Goal: Task Accomplishment & Management: Use online tool/utility

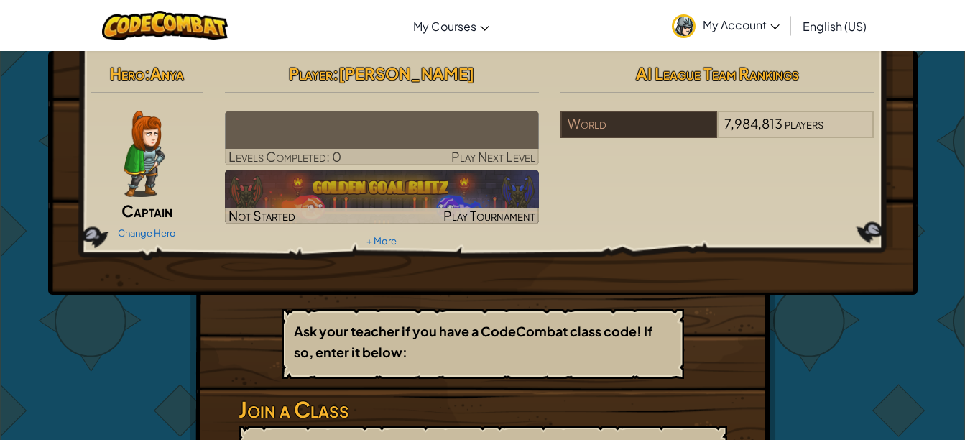
click at [888, 366] on div "Hero : Anya Captain Change Hero Player : [PERSON_NAME] N Levels Completed: 0 Pl…" at bounding box center [483, 316] width 841 height 530
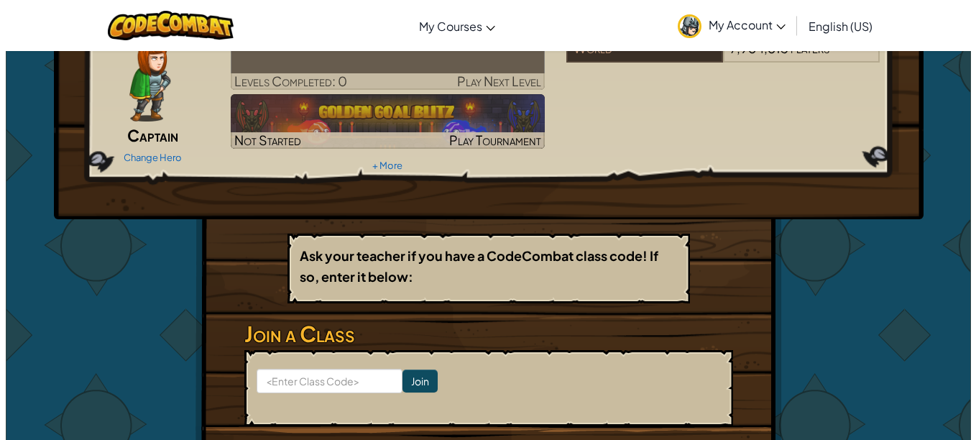
scroll to position [71, 0]
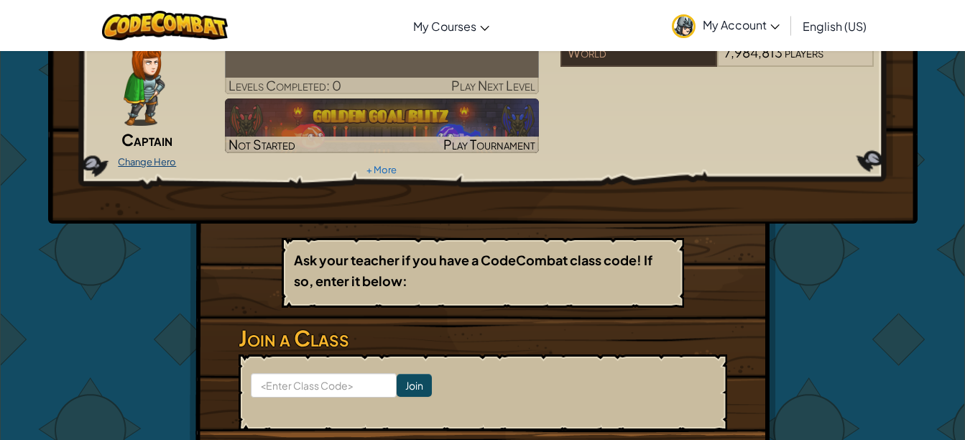
click at [139, 163] on link "Change Hero" at bounding box center [147, 161] width 58 height 11
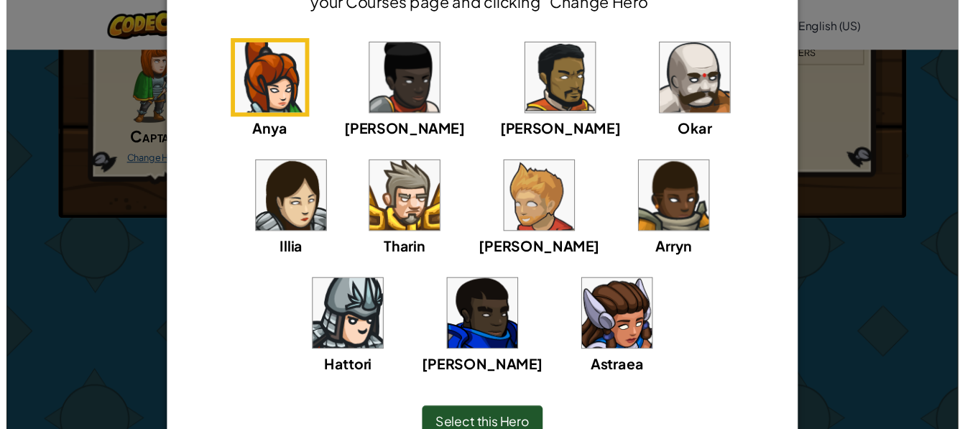
scroll to position [106, 0]
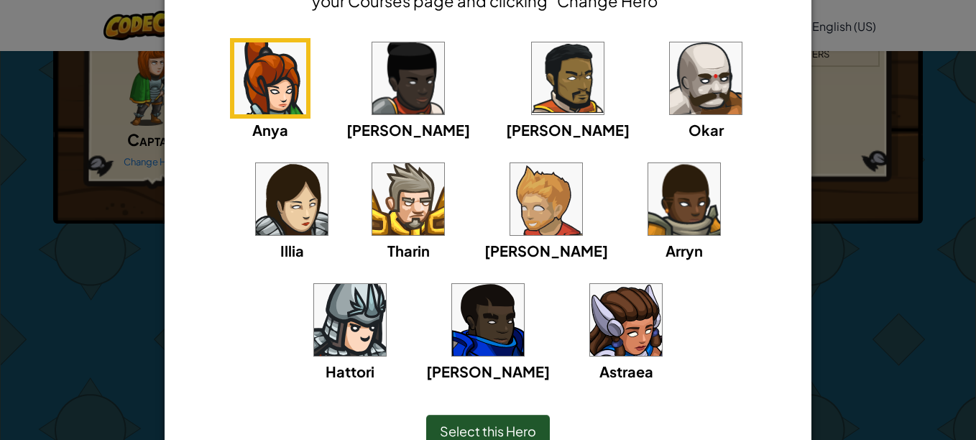
click at [590, 336] on img at bounding box center [626, 320] width 72 height 72
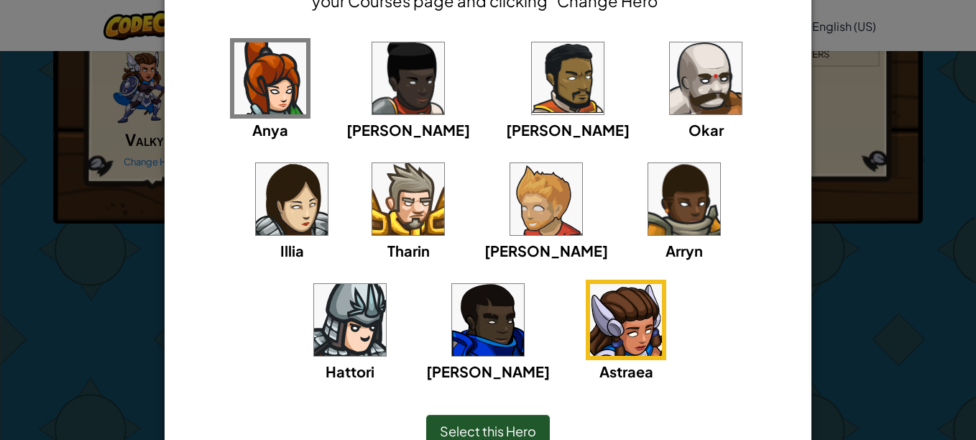
click at [855, 278] on div "× Select Your Hero You can always change your hero by going to your Courses pag…" at bounding box center [488, 220] width 976 height 440
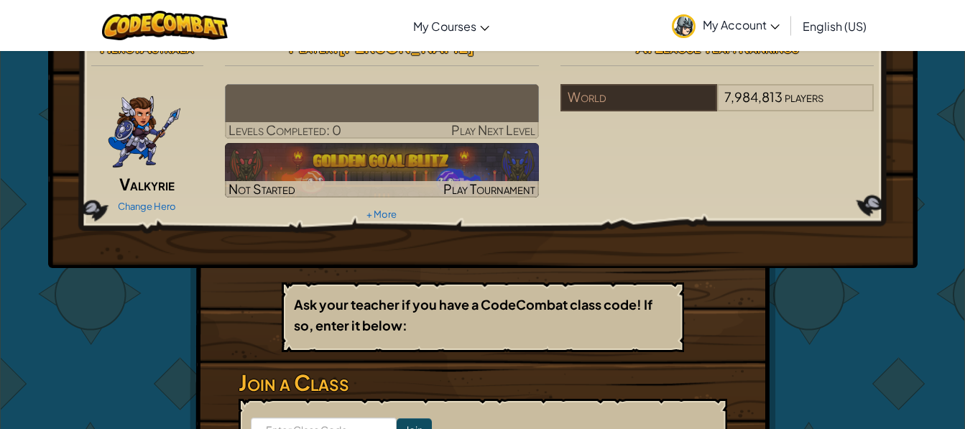
scroll to position [0, 0]
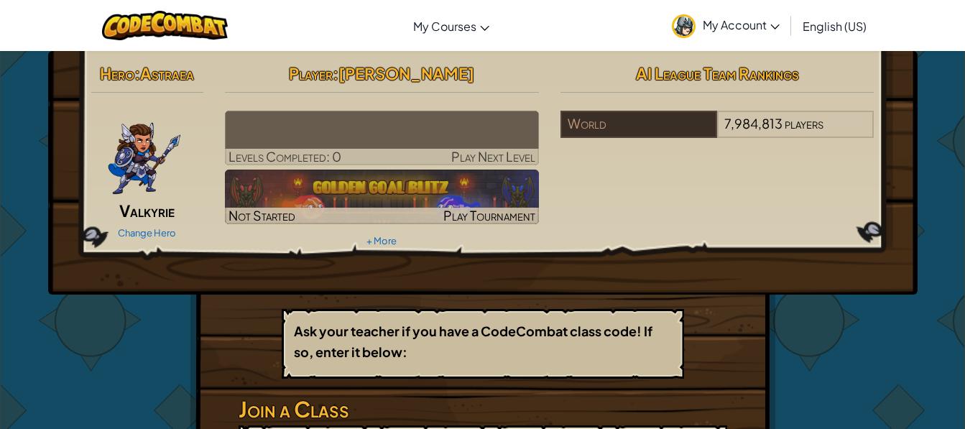
click at [48, 221] on div "Hero : Astraea Valkyrie Change Hero Player : [PERSON_NAME] N Levels Completed: …" at bounding box center [483, 173] width 870 height 244
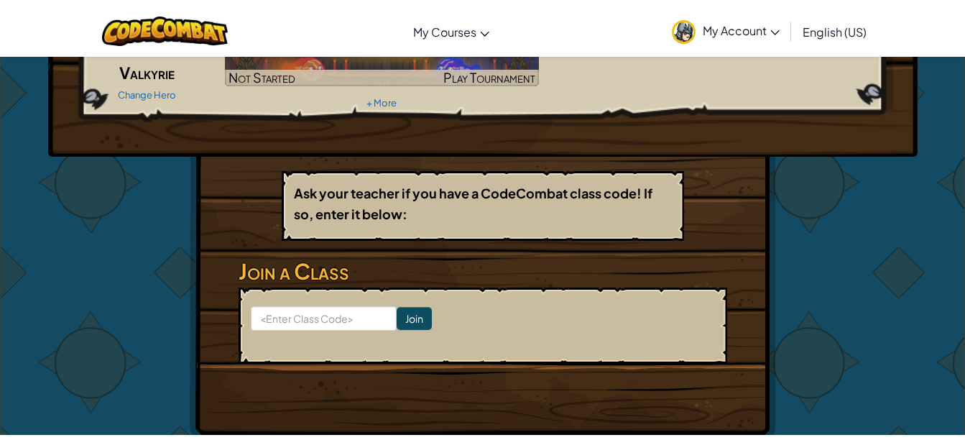
scroll to position [172, 0]
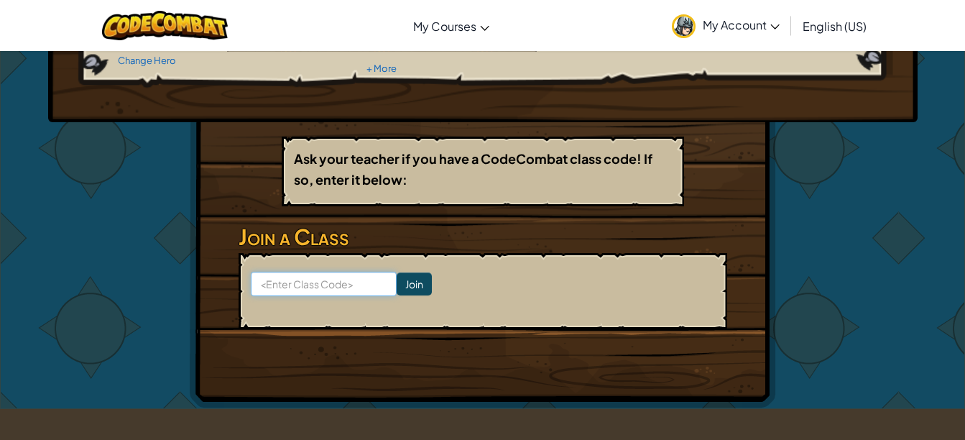
click at [306, 290] on input at bounding box center [324, 284] width 146 height 24
type input "N"
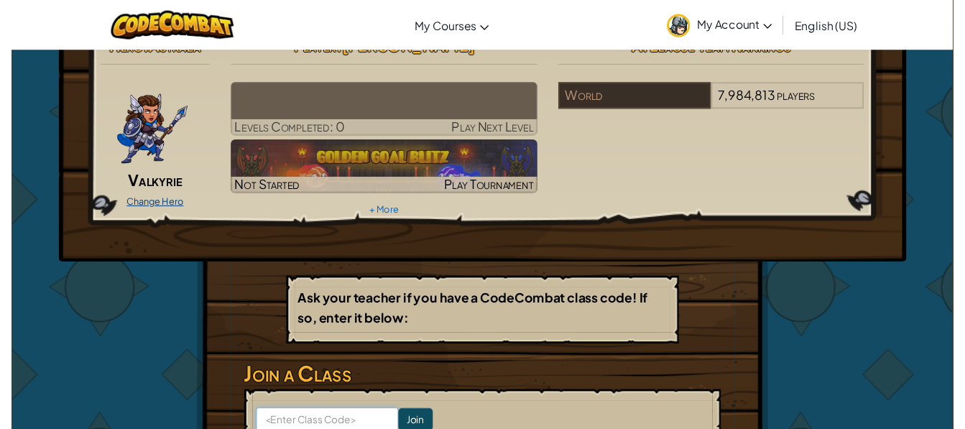
scroll to position [0, 0]
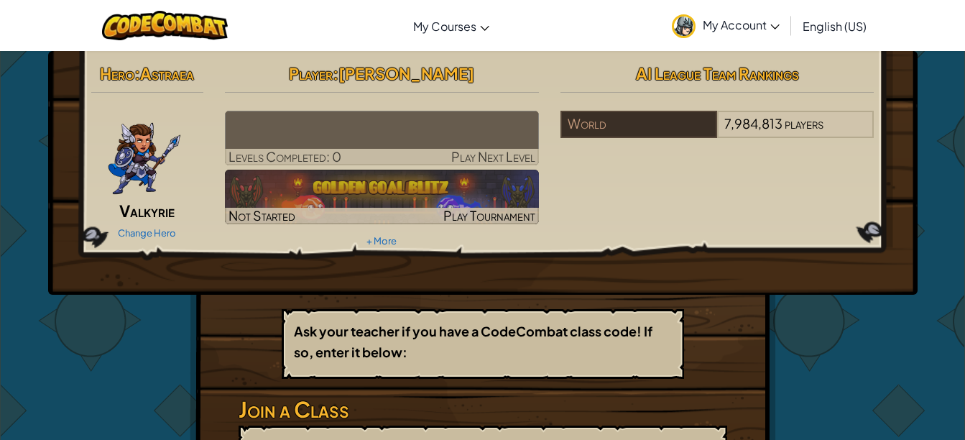
drag, startPoint x: 612, startPoint y: 276, endPoint x: 440, endPoint y: 247, distance: 174.3
click at [440, 247] on div "Hero : Astraea Valkyrie Change Hero Player : [PERSON_NAME] N Levels Completed: …" at bounding box center [483, 173] width 870 height 244
click at [379, 243] on link "+ More" at bounding box center [382, 240] width 30 height 11
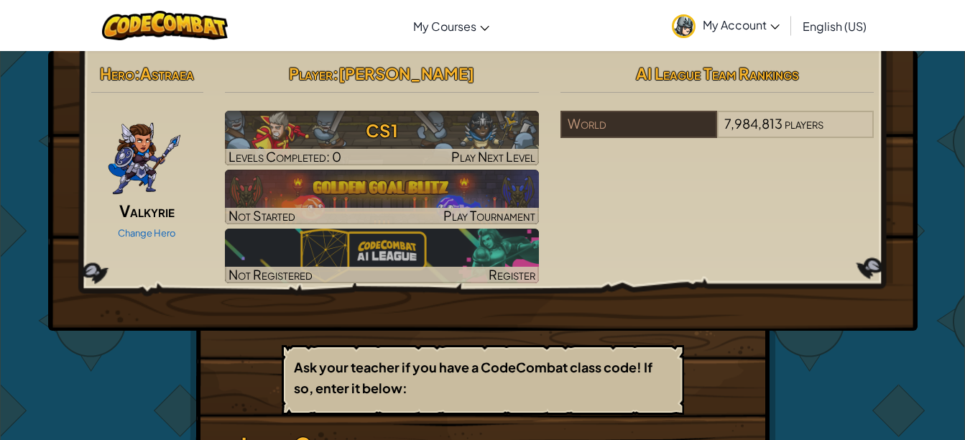
click at [623, 194] on div "Hero : Astraea Valkyrie Change Hero Player : [PERSON_NAME] N CS1 Levels Complet…" at bounding box center [482, 172] width 805 height 229
click at [127, 210] on span "Valkyrie" at bounding box center [146, 211] width 55 height 20
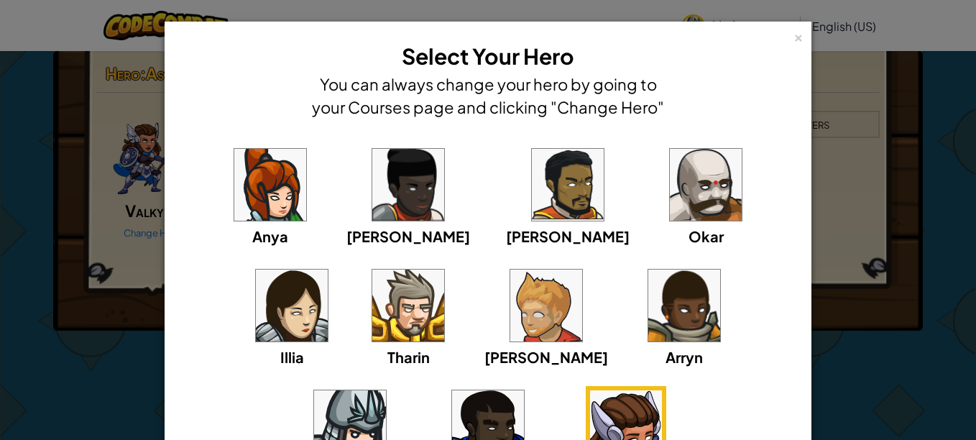
click at [386, 390] on img at bounding box center [350, 426] width 72 height 72
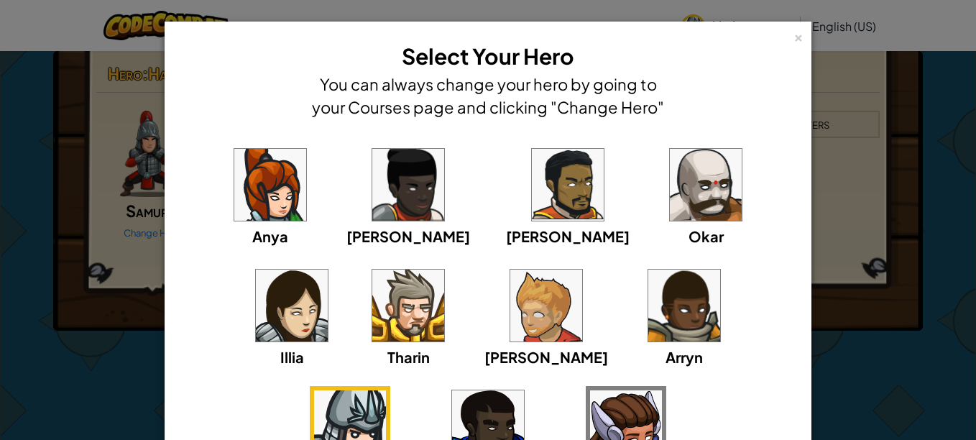
click at [510, 309] on img at bounding box center [546, 306] width 72 height 72
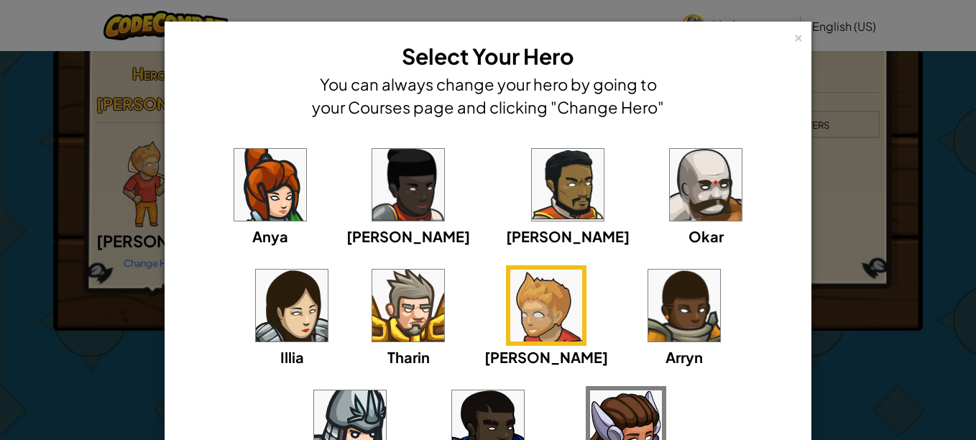
click at [122, 328] on div "× Select Your Hero You can always change your hero by going to your Courses pag…" at bounding box center [488, 220] width 976 height 440
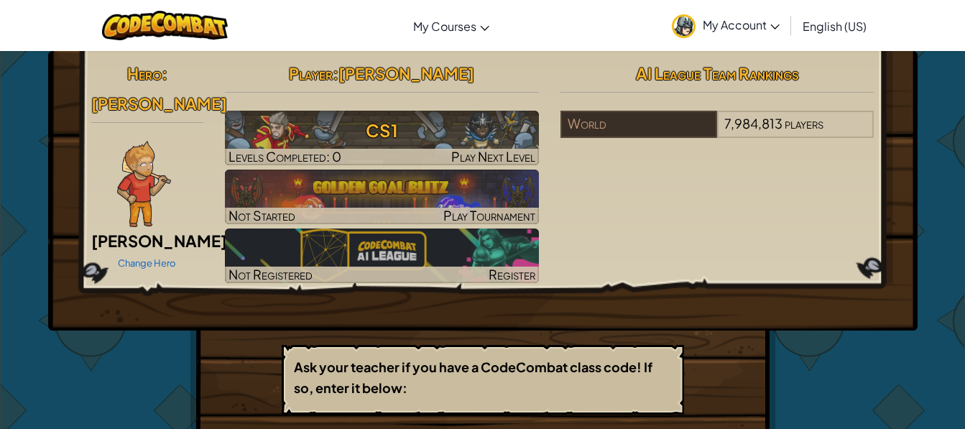
click at [45, 208] on div "Hero : [PERSON_NAME] Change Hero Player : [PERSON_NAME] N CS1 Levels Completed:…" at bounding box center [482, 333] width 965 height 567
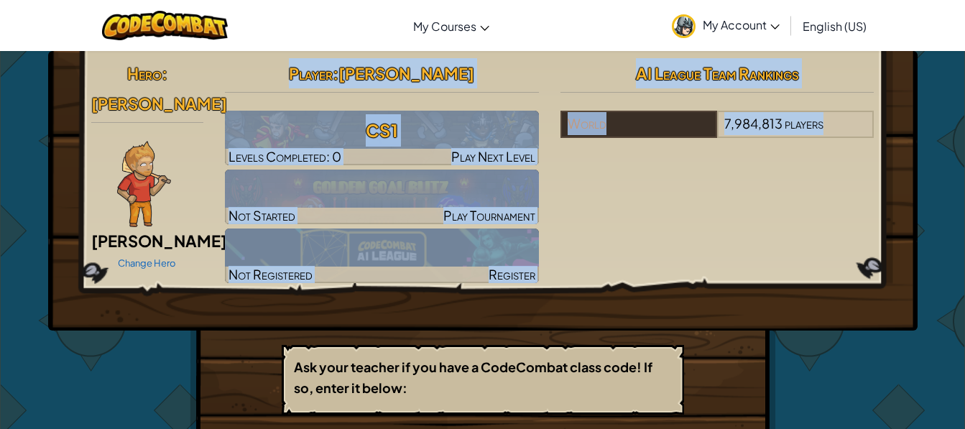
drag, startPoint x: 308, startPoint y: 94, endPoint x: 934, endPoint y: 316, distance: 664.6
click at [934, 316] on div "Hero : [PERSON_NAME] Change Hero Player : [PERSON_NAME] N CS1 Levels Completed:…" at bounding box center [482, 333] width 965 height 567
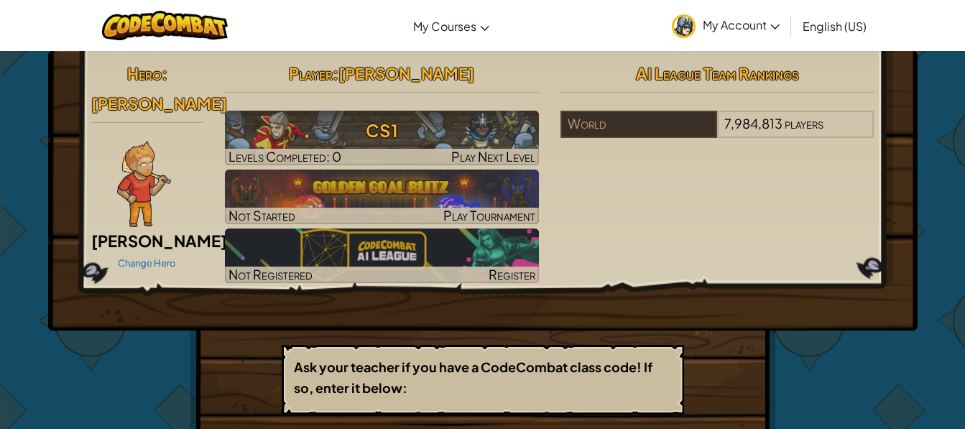
click at [934, 316] on div "Hero : [PERSON_NAME] Change Hero Player : [PERSON_NAME] N CS1 Levels Completed:…" at bounding box center [482, 333] width 965 height 567
click at [139, 189] on img at bounding box center [144, 184] width 54 height 86
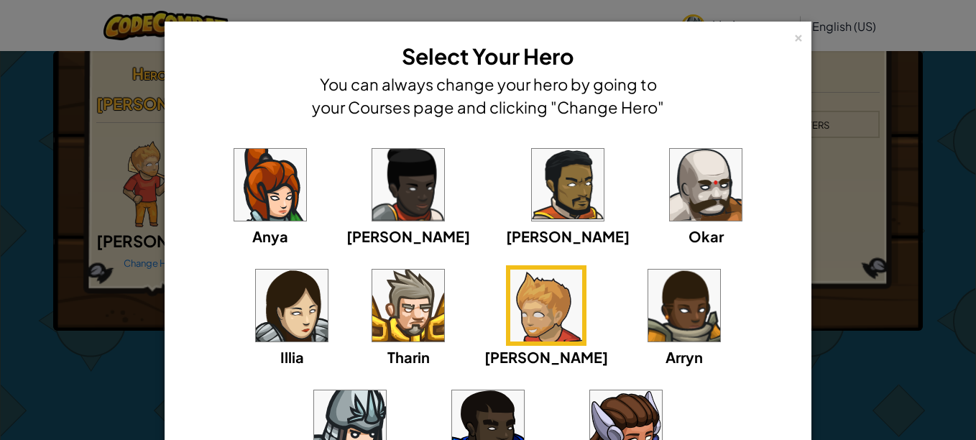
click at [590, 409] on img at bounding box center [626, 426] width 72 height 72
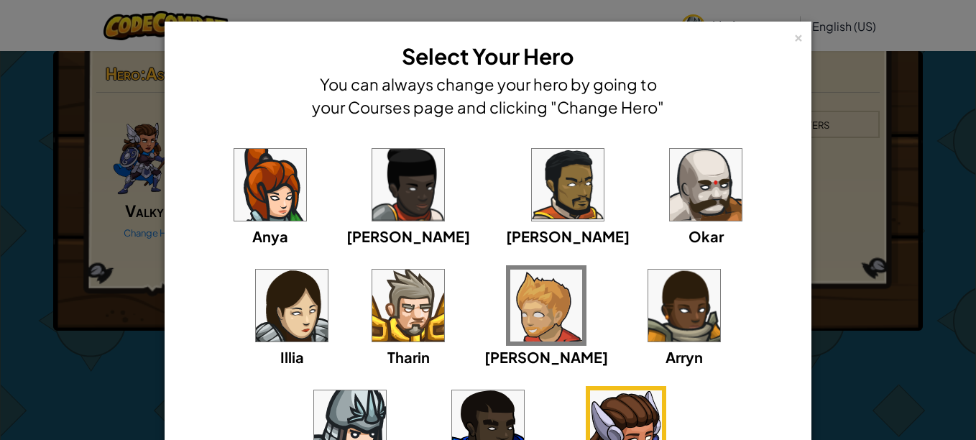
click at [833, 359] on div "× Select Your Hero You can always change your hero by going to your Courses pag…" at bounding box center [488, 220] width 976 height 440
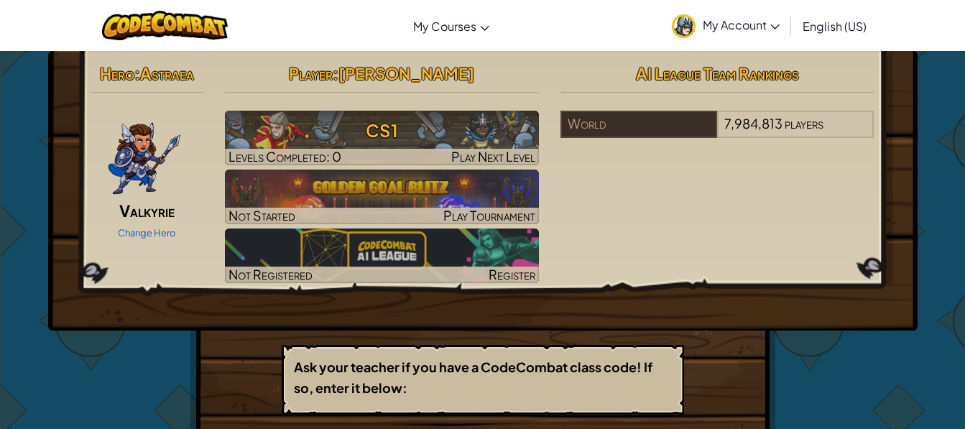
click at [122, 205] on span "Valkyrie" at bounding box center [146, 211] width 55 height 20
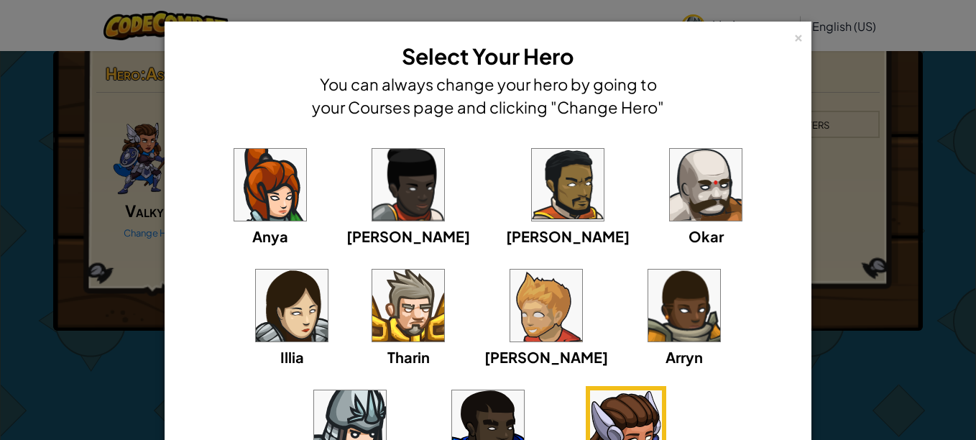
click at [510, 326] on img at bounding box center [546, 306] width 72 height 72
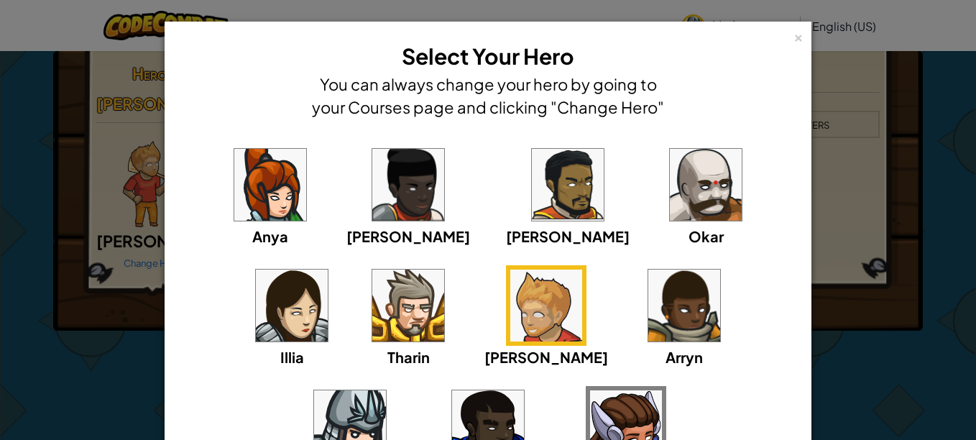
click at [793, 39] on div "×" at bounding box center [798, 35] width 10 height 15
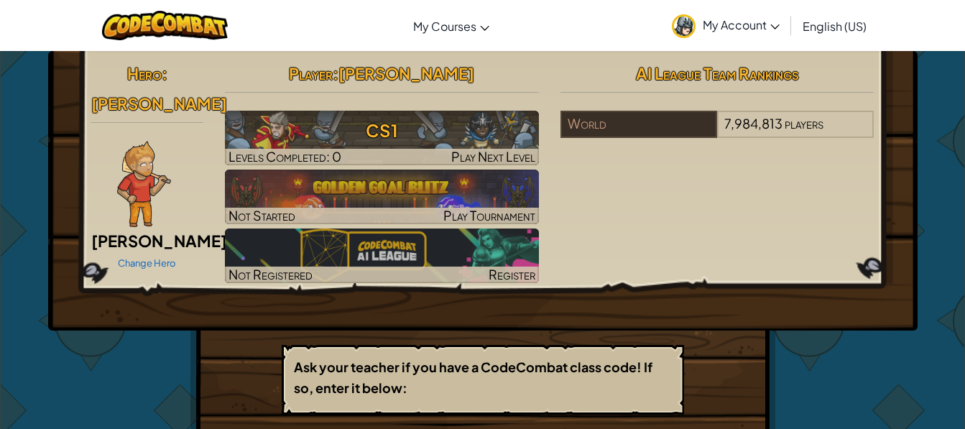
click at [139, 149] on img at bounding box center [144, 184] width 54 height 86
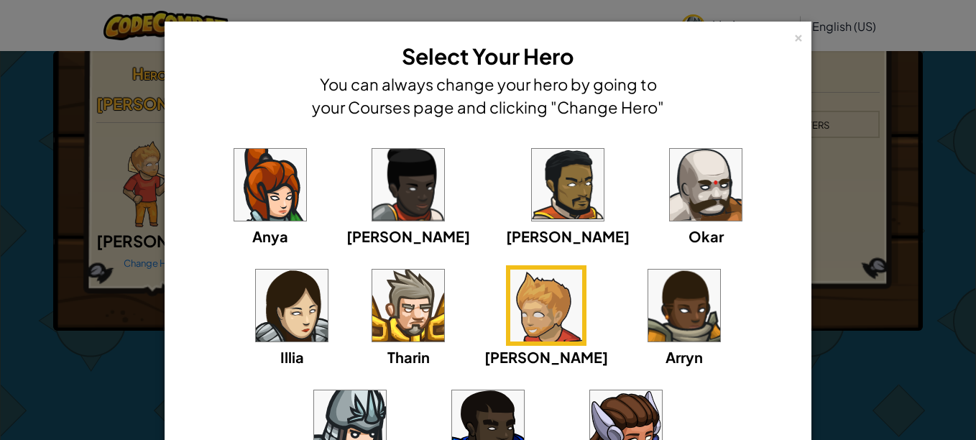
click at [590, 415] on img at bounding box center [626, 426] width 72 height 72
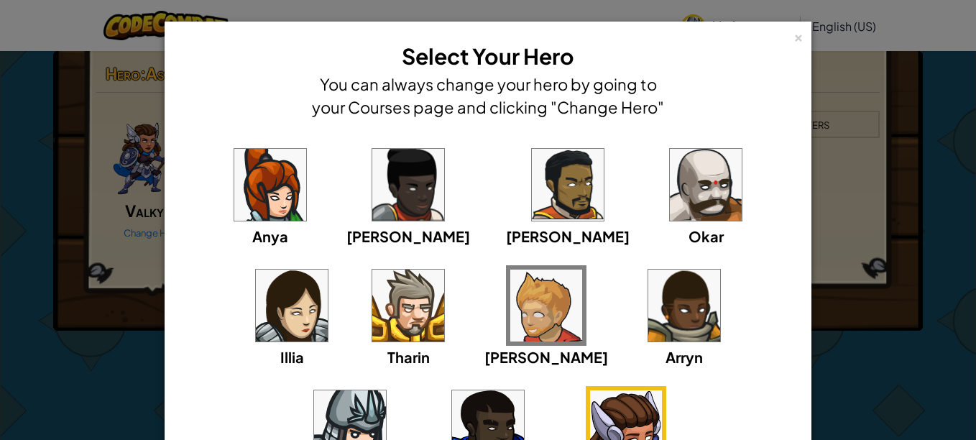
click at [648, 319] on img at bounding box center [684, 306] width 72 height 72
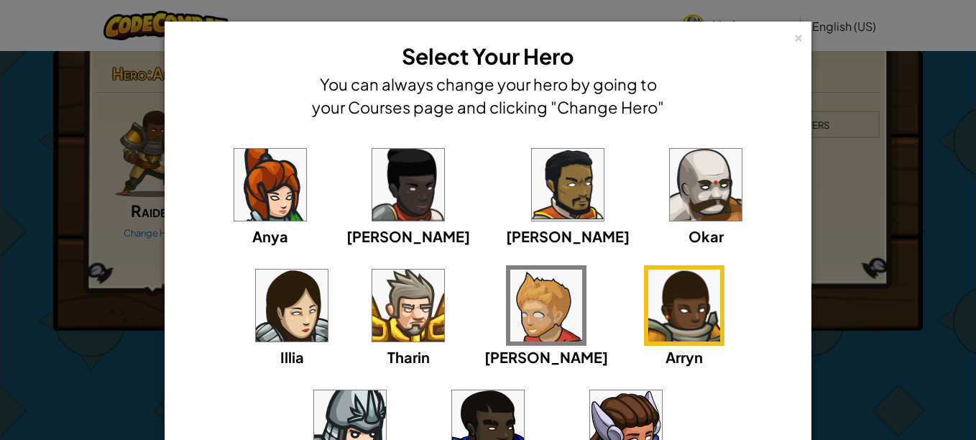
click at [14, 312] on div "× Select Your Hero You can always change your hero by going to your Courses pag…" at bounding box center [488, 220] width 976 height 440
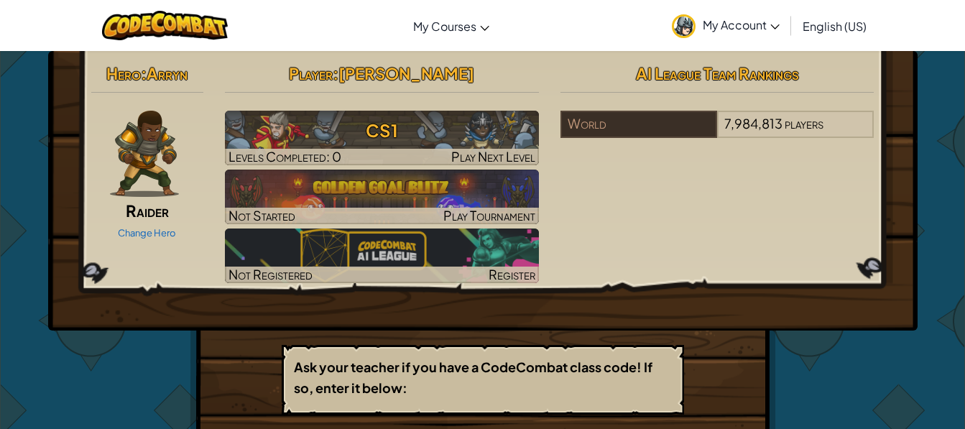
click at [152, 144] on img at bounding box center [144, 154] width 69 height 86
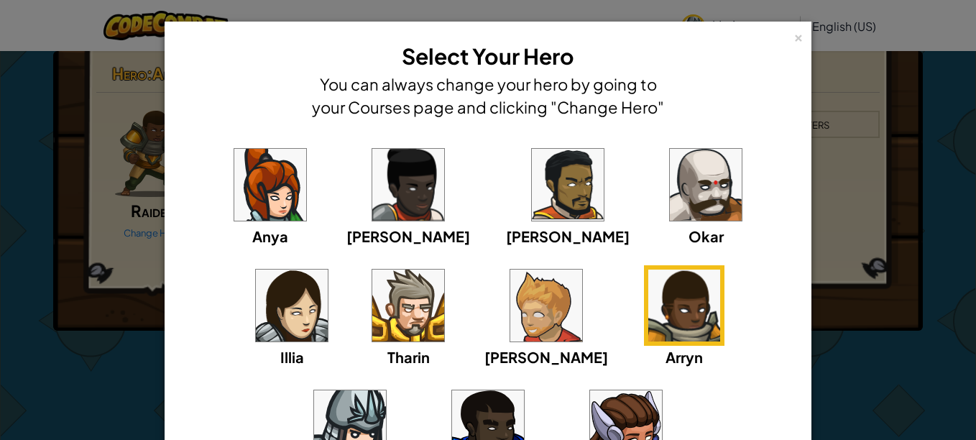
click at [114, 335] on div "× Select Your Hero You can always change your hero by going to your Courses pag…" at bounding box center [488, 220] width 976 height 440
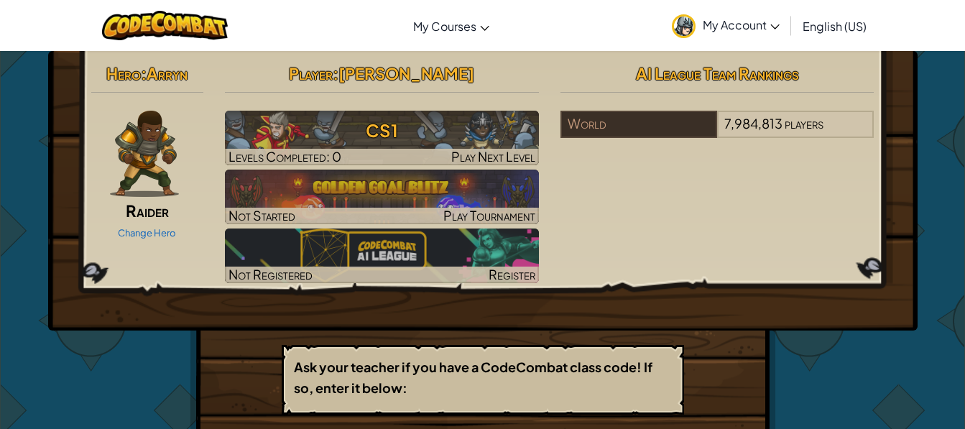
click at [124, 126] on img at bounding box center [144, 154] width 69 height 86
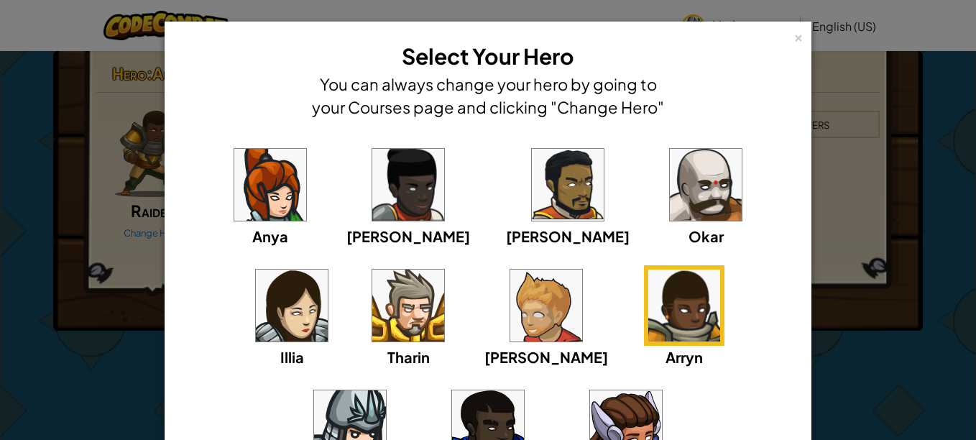
click at [590, 419] on img at bounding box center [626, 426] width 72 height 72
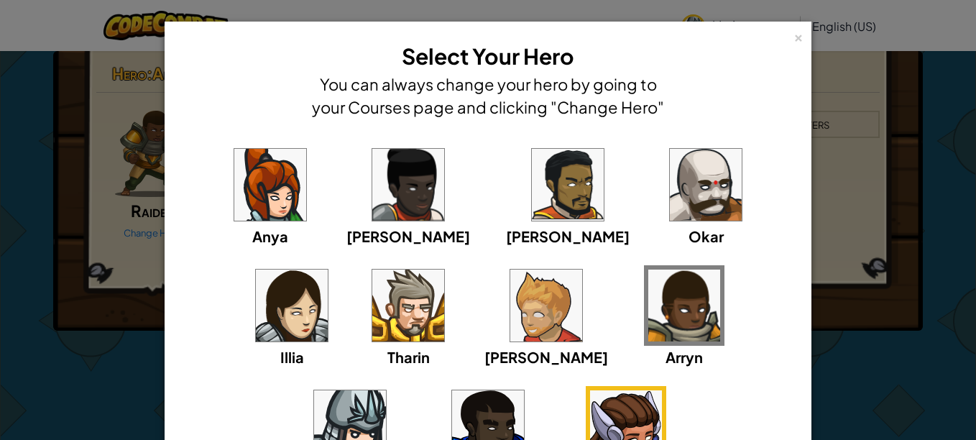
click at [590, 431] on img at bounding box center [626, 426] width 72 height 72
click at [109, 321] on div "× Select Your Hero You can always change your hero by going to your Courses pag…" at bounding box center [488, 220] width 976 height 440
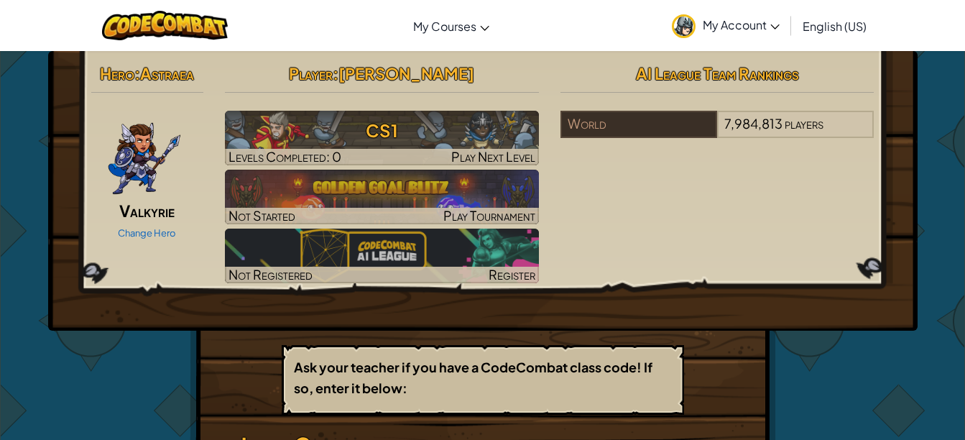
click at [778, 22] on span "My Account" at bounding box center [741, 24] width 77 height 15
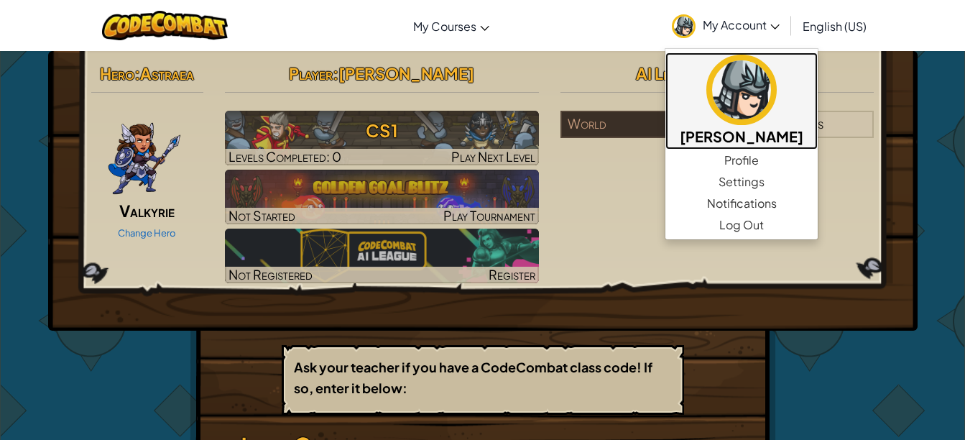
click at [734, 148] on link "[PERSON_NAME]" at bounding box center [741, 100] width 152 height 97
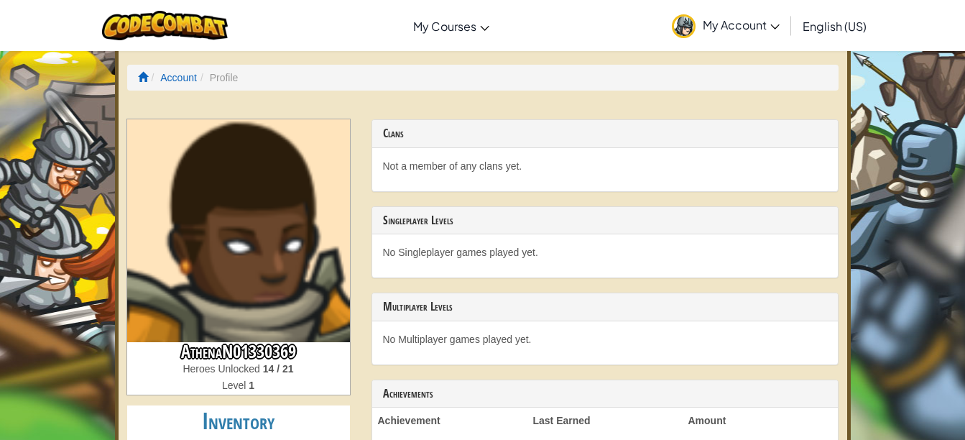
click at [727, 15] on link "My Account" at bounding box center [726, 25] width 122 height 45
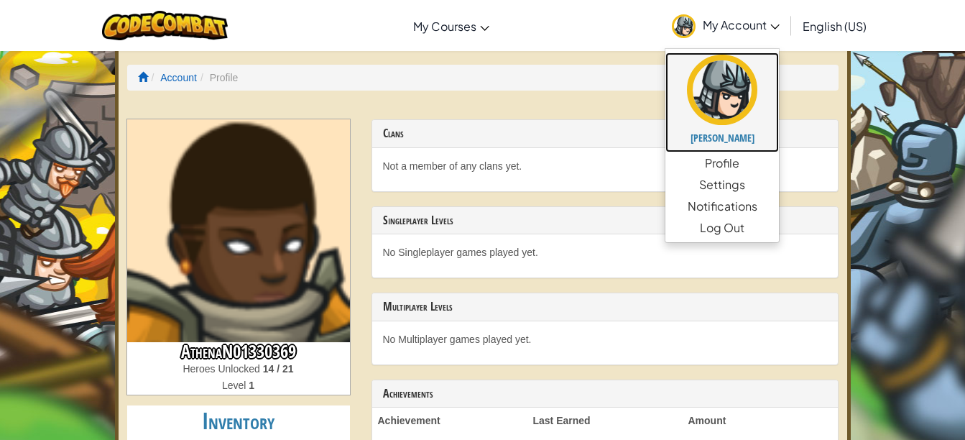
click at [723, 114] on img at bounding box center [722, 90] width 70 height 70
click at [724, 96] on img at bounding box center [722, 90] width 70 height 70
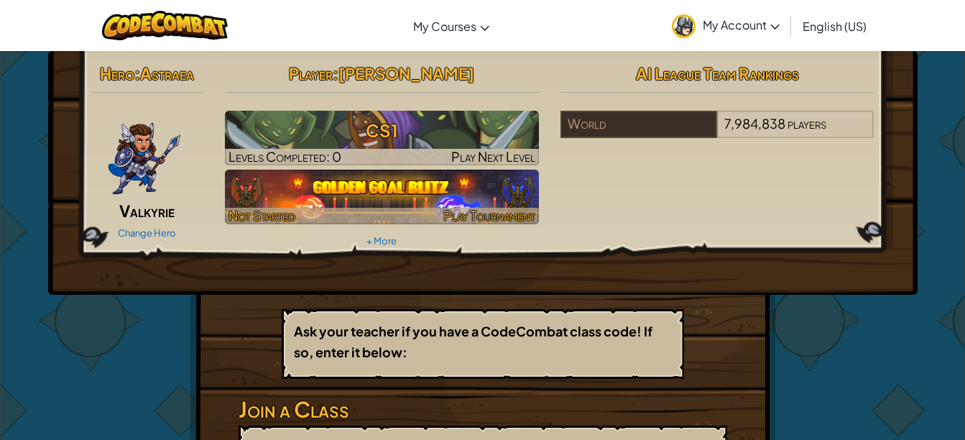
click at [392, 242] on link "+ More" at bounding box center [382, 240] width 30 height 11
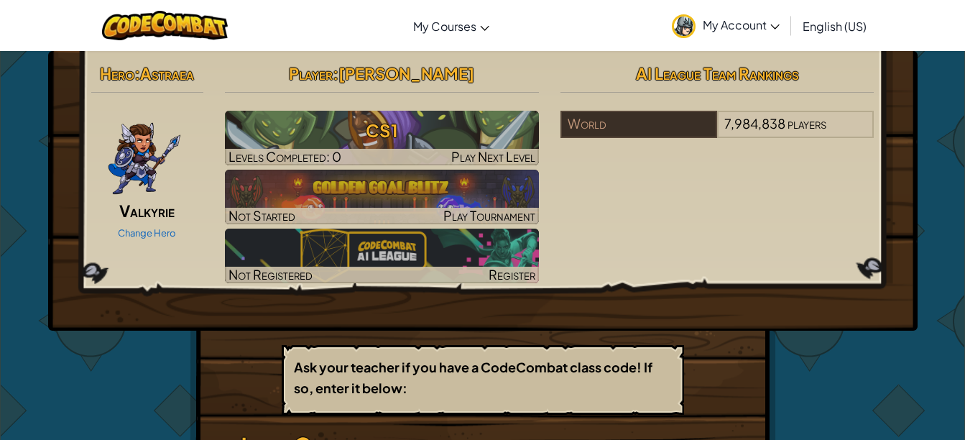
click at [804, 279] on div "Hero : Astraea Valkyrie Change Hero Player : [PERSON_NAME] N CS1 Levels Complet…" at bounding box center [482, 172] width 805 height 229
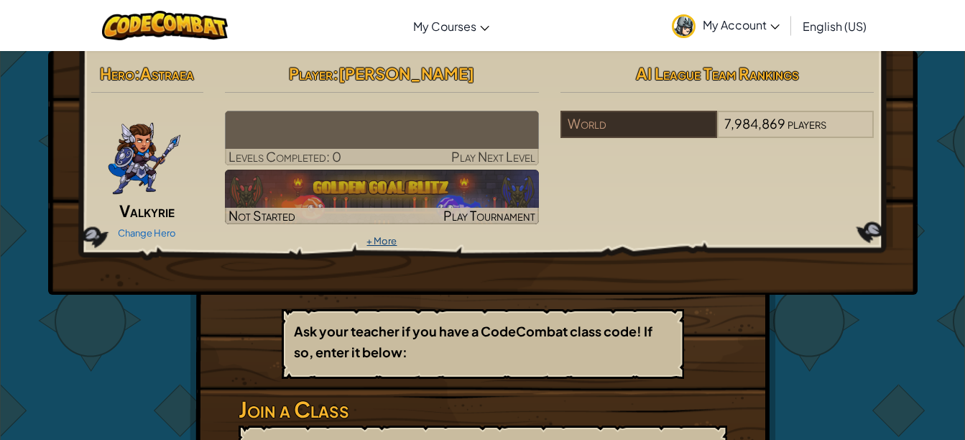
click at [368, 242] on link "+ More" at bounding box center [382, 240] width 30 height 11
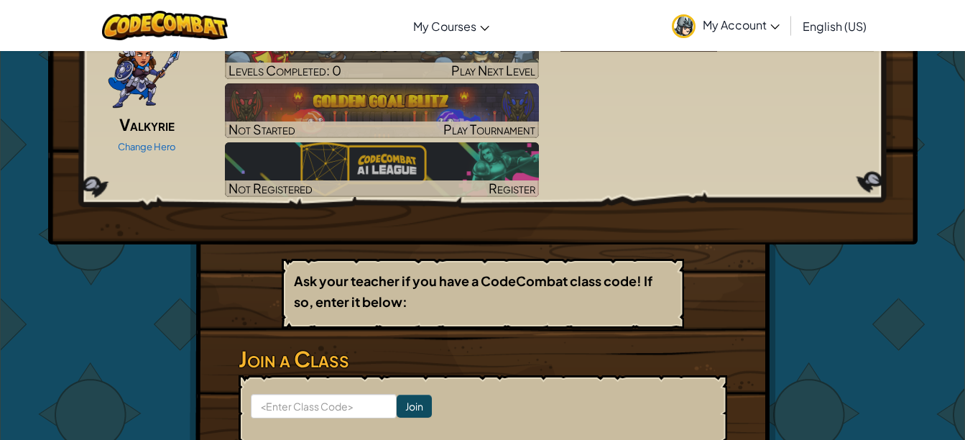
scroll to position [115, 0]
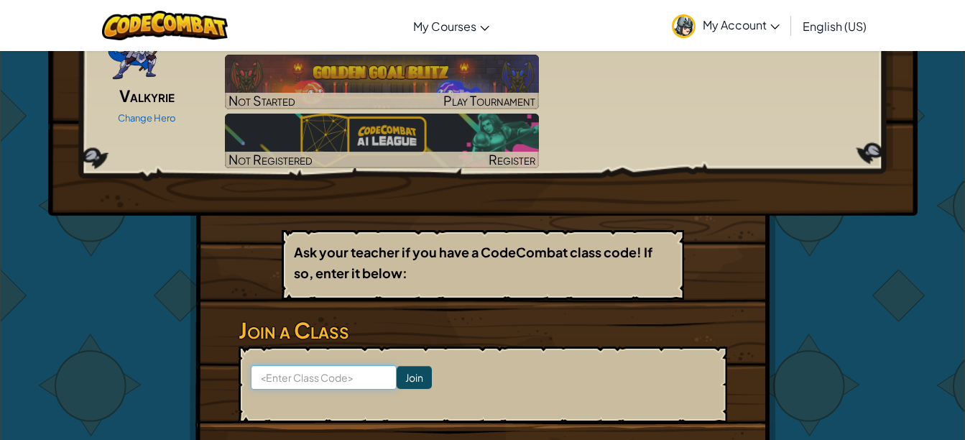
click at [336, 374] on input at bounding box center [324, 377] width 146 height 24
click at [318, 381] on input at bounding box center [324, 377] width 146 height 24
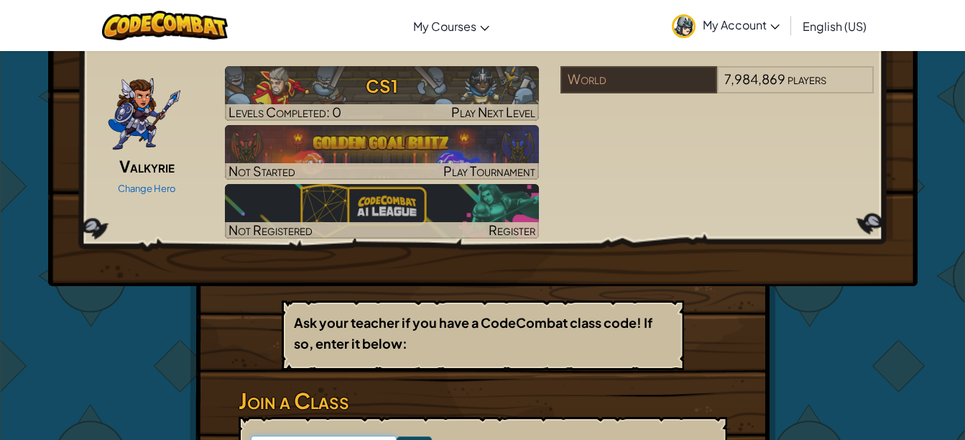
scroll to position [49, 0]
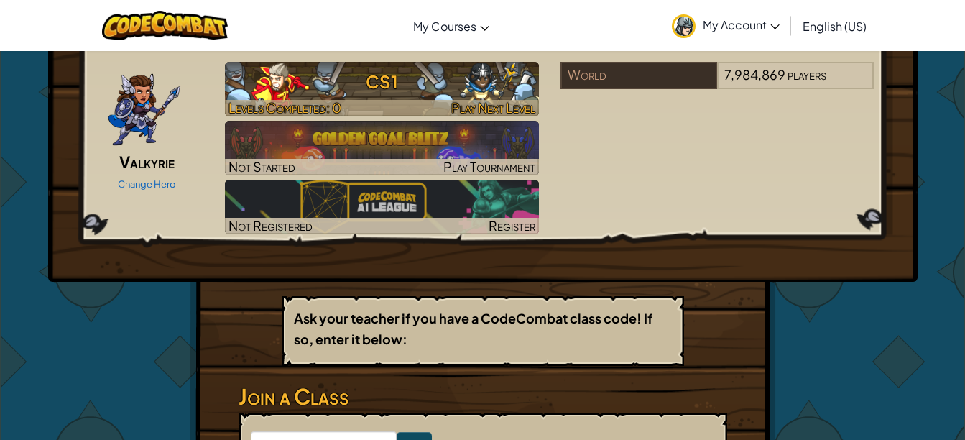
click at [446, 86] on h3 "CS1" at bounding box center [382, 81] width 314 height 32
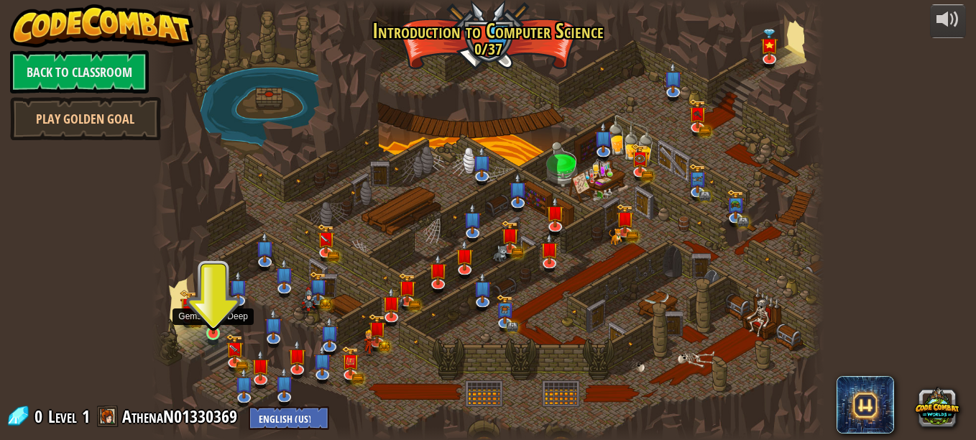
click at [209, 331] on img at bounding box center [214, 317] width 16 height 36
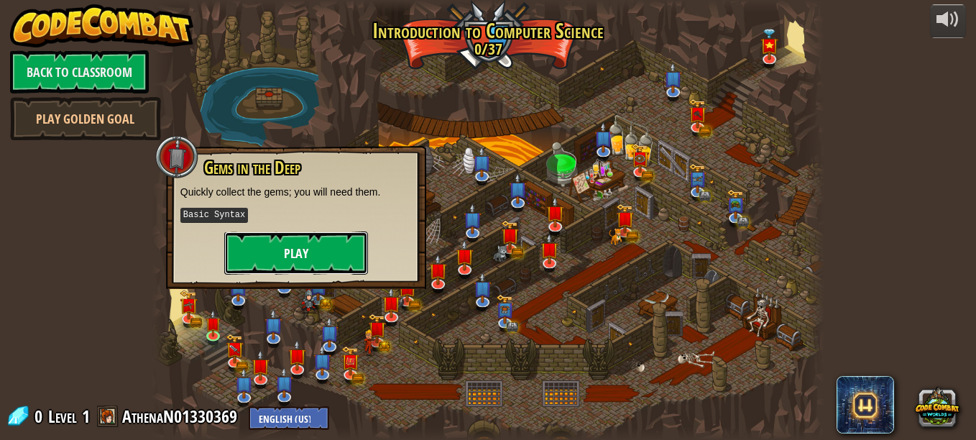
click at [296, 245] on button "Play" at bounding box center [296, 252] width 144 height 43
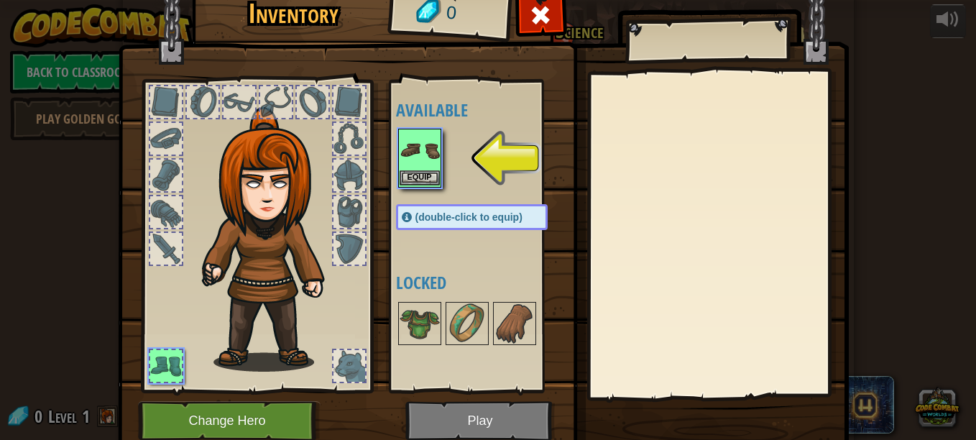
click at [420, 158] on img at bounding box center [420, 150] width 40 height 40
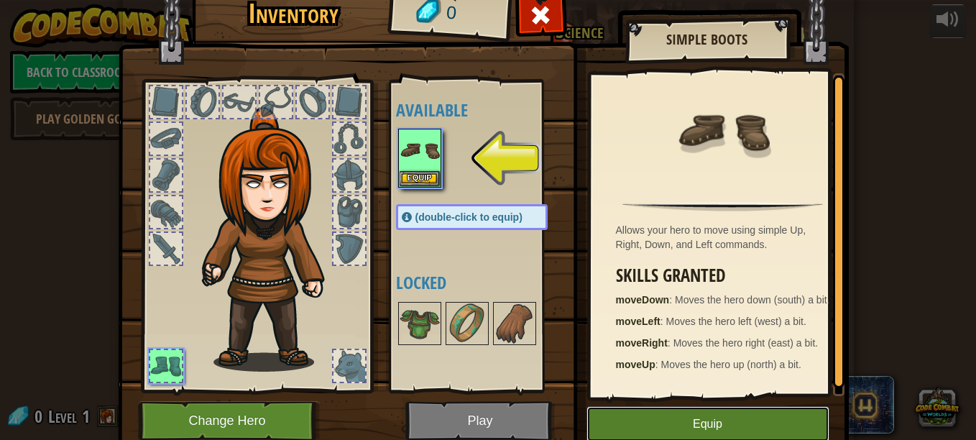
click at [696, 423] on button "Equip" at bounding box center [707, 424] width 243 height 36
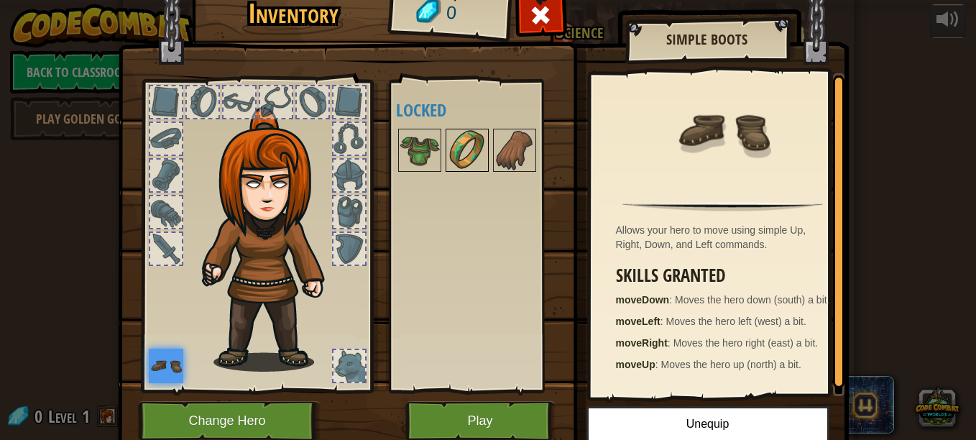
click at [461, 141] on img at bounding box center [467, 150] width 40 height 40
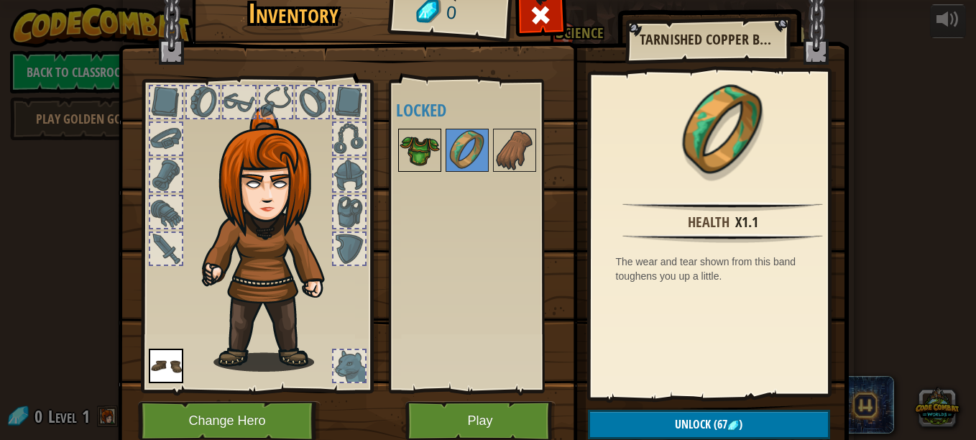
click at [413, 132] on img at bounding box center [420, 150] width 40 height 40
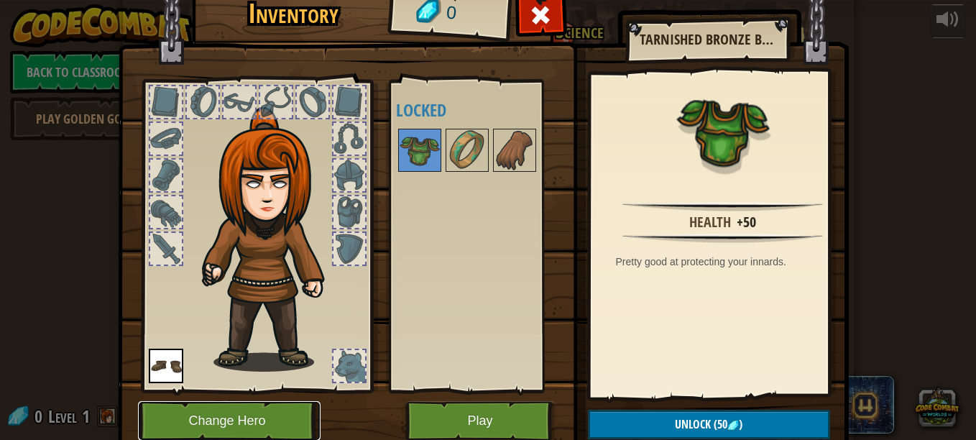
click at [251, 413] on button "Change Hero" at bounding box center [229, 421] width 183 height 40
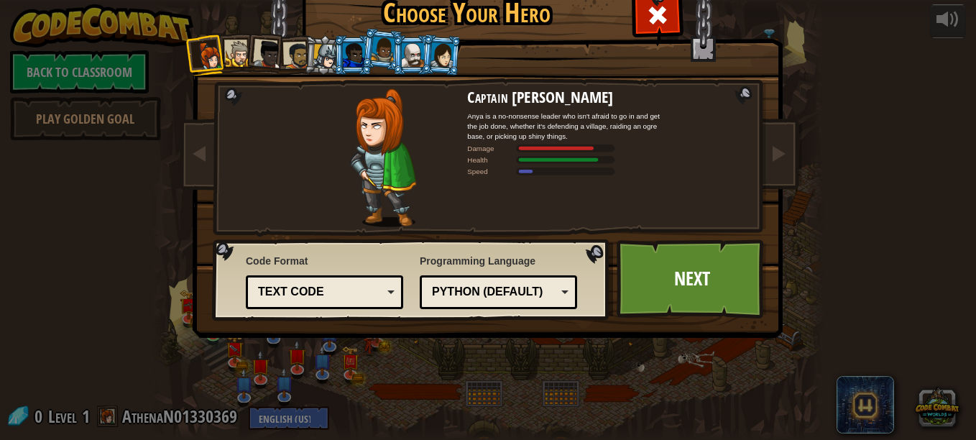
click at [377, 37] on div at bounding box center [383, 49] width 24 height 25
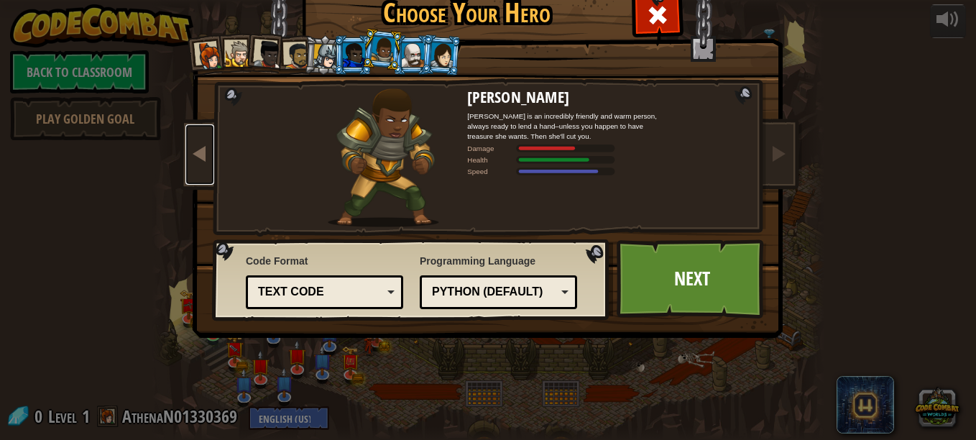
click at [191, 155] on span at bounding box center [199, 152] width 17 height 17
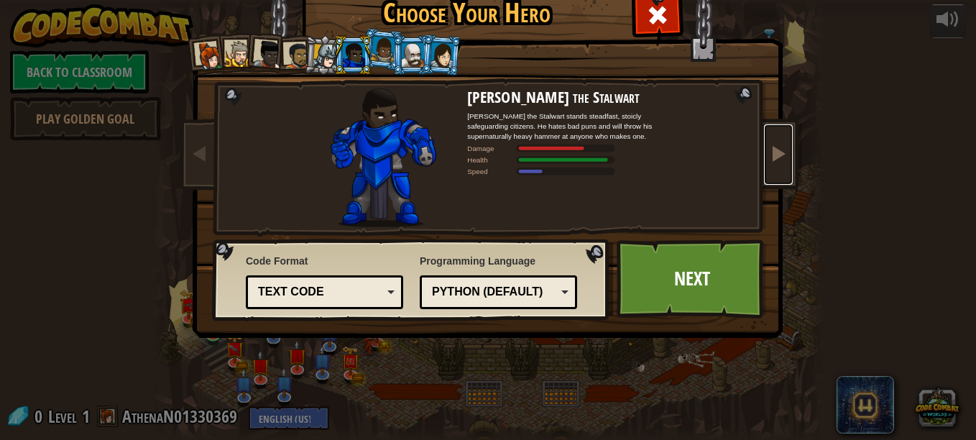
click at [778, 137] on link at bounding box center [778, 154] width 29 height 60
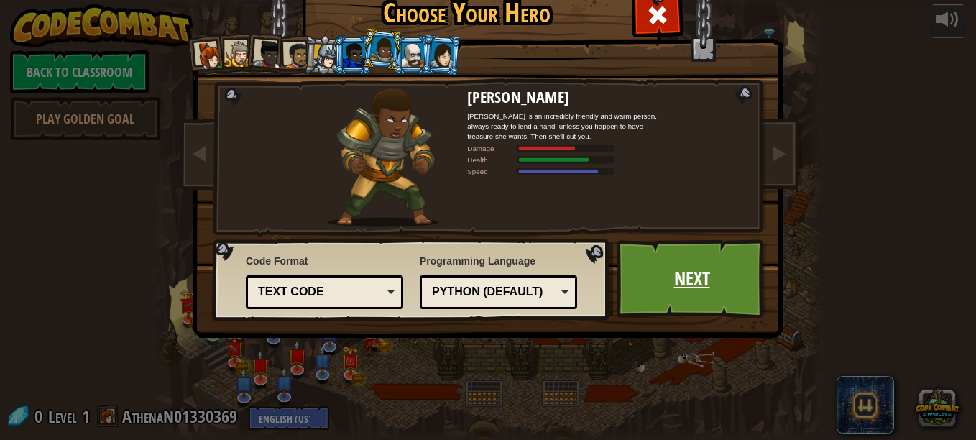
click at [688, 286] on link "Next" at bounding box center [692, 278] width 150 height 79
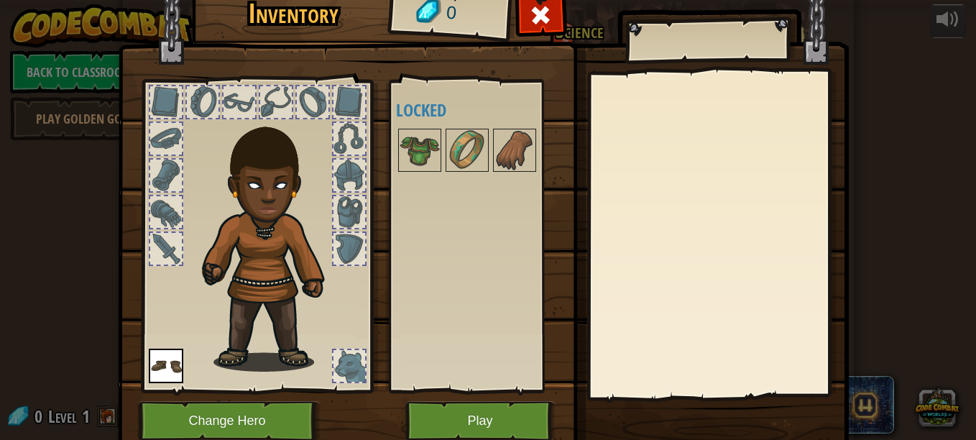
click at [169, 242] on div at bounding box center [166, 249] width 32 height 32
click at [152, 254] on div at bounding box center [166, 249] width 32 height 32
click at [164, 206] on div at bounding box center [166, 212] width 32 height 32
click at [156, 174] on div at bounding box center [166, 176] width 32 height 32
click at [150, 134] on div at bounding box center [166, 139] width 32 height 32
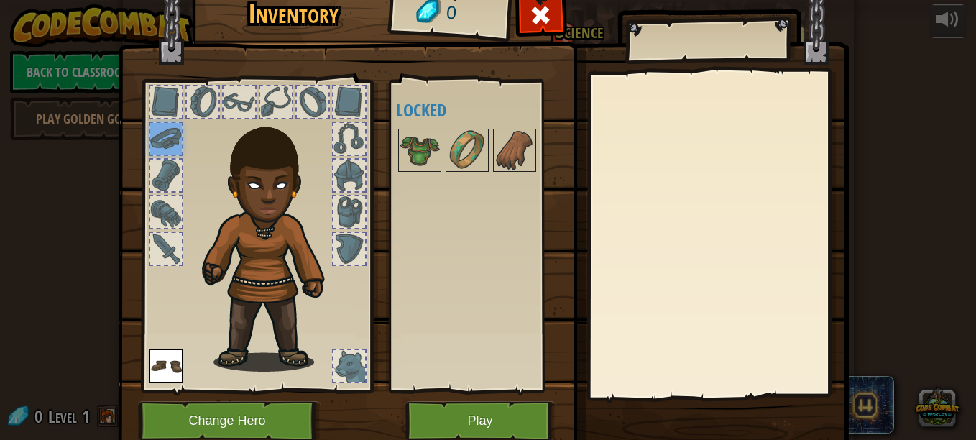
click at [165, 96] on div at bounding box center [166, 102] width 32 height 32
click at [200, 96] on div at bounding box center [203, 102] width 32 height 32
click at [238, 96] on div at bounding box center [240, 102] width 32 height 32
click at [272, 96] on div at bounding box center [276, 102] width 32 height 32
click at [280, 88] on div at bounding box center [276, 102] width 32 height 32
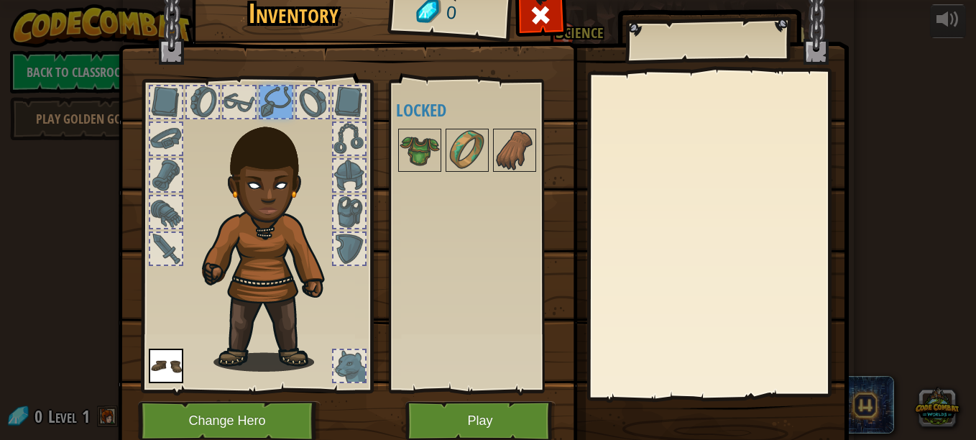
click at [312, 90] on div at bounding box center [313, 102] width 32 height 32
click at [344, 93] on div at bounding box center [349, 102] width 32 height 32
click at [348, 132] on div at bounding box center [349, 139] width 32 height 32
click at [345, 180] on div at bounding box center [349, 176] width 32 height 32
click at [341, 181] on div at bounding box center [349, 176] width 32 height 32
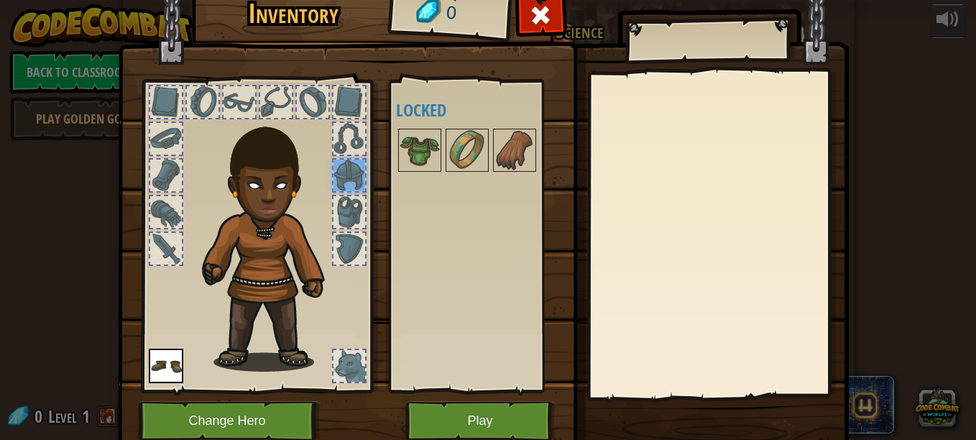
click at [347, 199] on div at bounding box center [349, 212] width 32 height 32
click at [340, 235] on div at bounding box center [349, 249] width 32 height 32
click at [356, 363] on div at bounding box center [349, 366] width 32 height 32
click at [170, 357] on img at bounding box center [166, 366] width 34 height 34
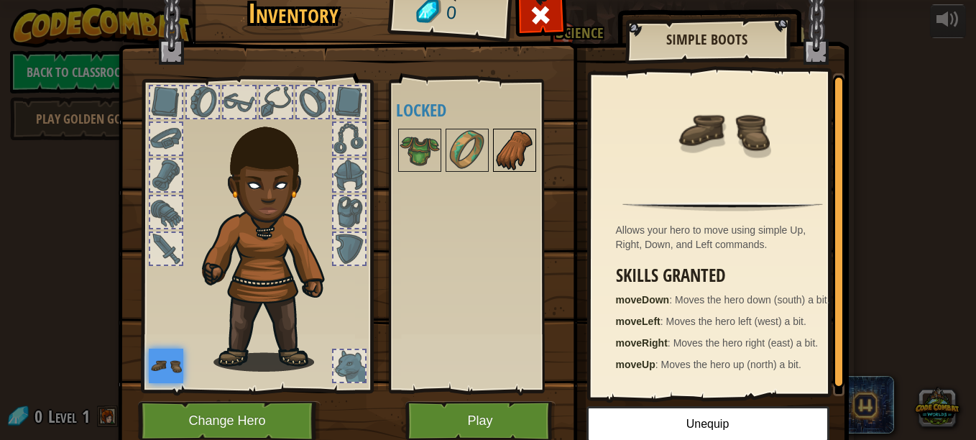
click at [504, 152] on img at bounding box center [514, 150] width 40 height 40
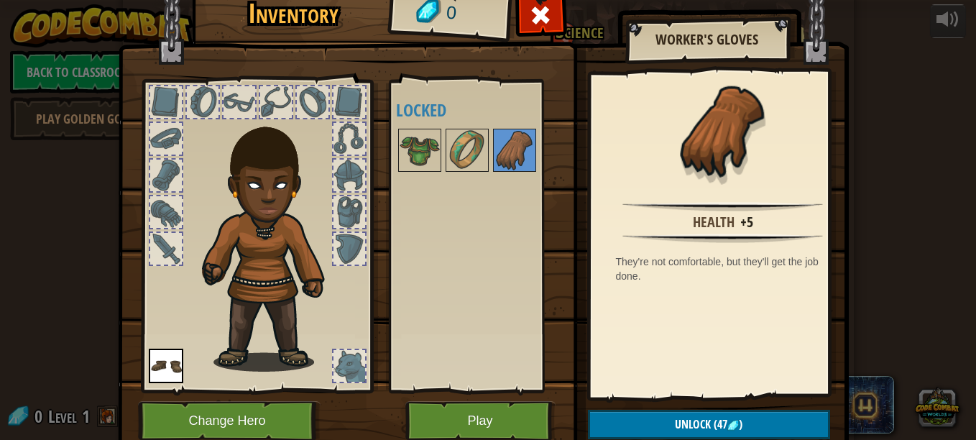
drag, startPoint x: 504, startPoint y: 152, endPoint x: 800, endPoint y: 417, distance: 397.5
click at [800, 417] on div "Inventory 0 Available Equip (double-click to equip) Locked Worker's Gloves Heal…" at bounding box center [488, 219] width 731 height 474
click at [782, 413] on button "Unlock (47 )" at bounding box center [709, 424] width 242 height 29
click at [479, 412] on button "Play" at bounding box center [480, 421] width 150 height 40
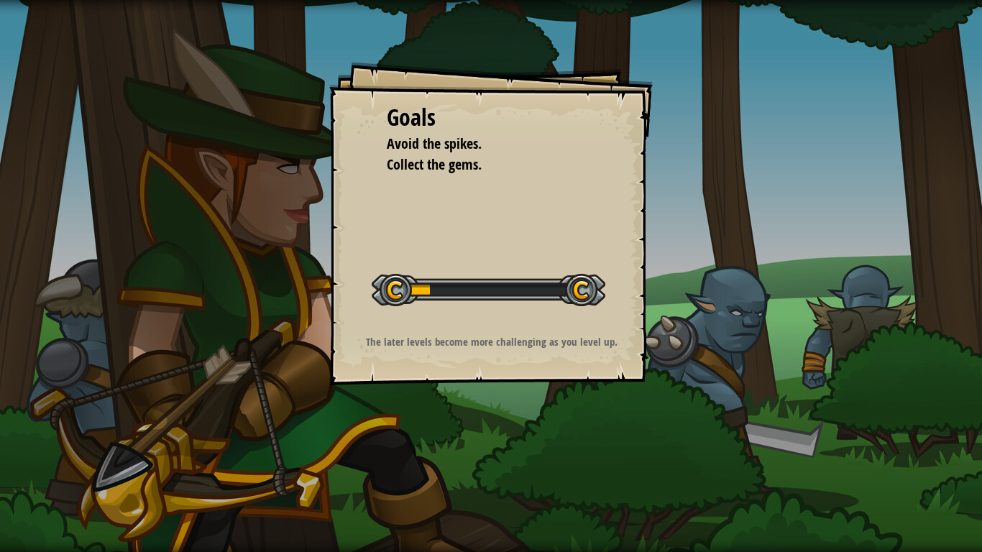
click at [584, 287] on div at bounding box center [489, 290] width 234 height 32
click at [383, 285] on div at bounding box center [489, 290] width 234 height 32
click at [418, 158] on span "Collect the gems." at bounding box center [434, 164] width 95 height 19
click at [425, 149] on span "Avoid the spikes." at bounding box center [434, 143] width 95 height 19
click at [819, 92] on div "Goals Avoid the spikes. Collect the gems. Start Level Error loading from server…" at bounding box center [491, 276] width 982 height 552
